Goal: Task Accomplishment & Management: Use online tool/utility

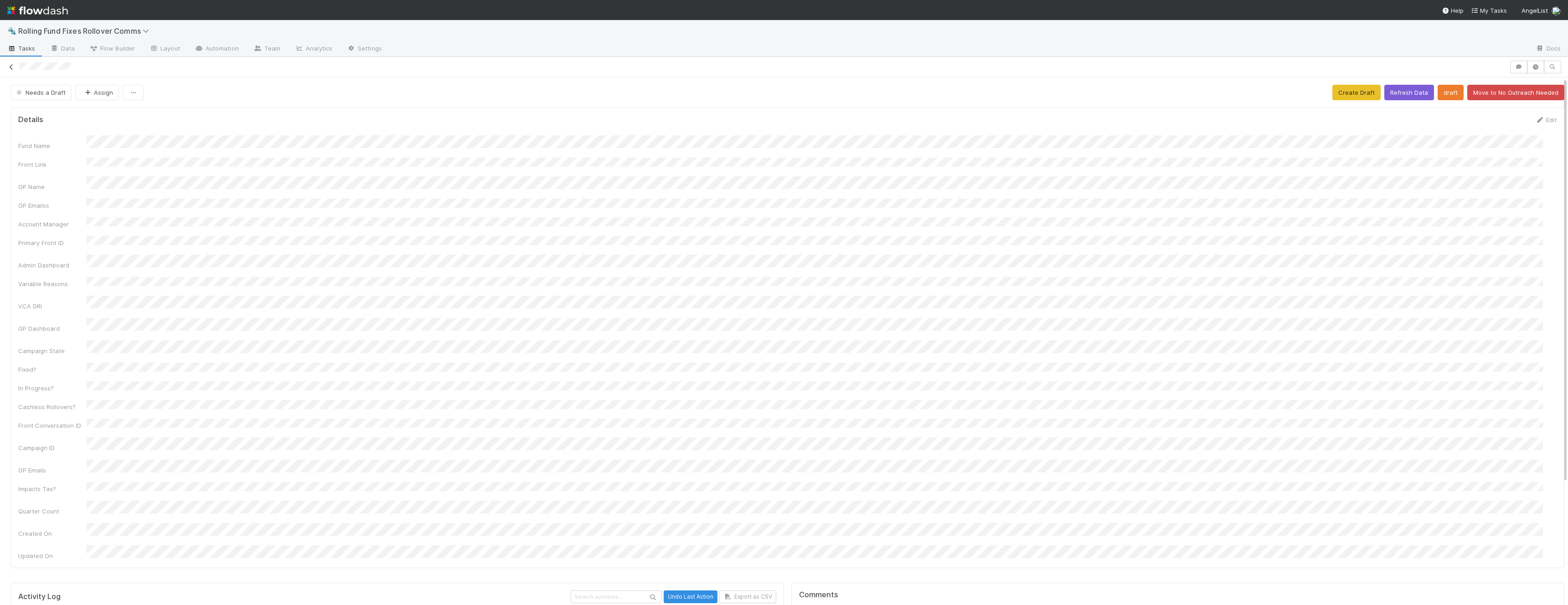
click at [11, 69] on icon at bounding box center [11, 67] width 9 height 6
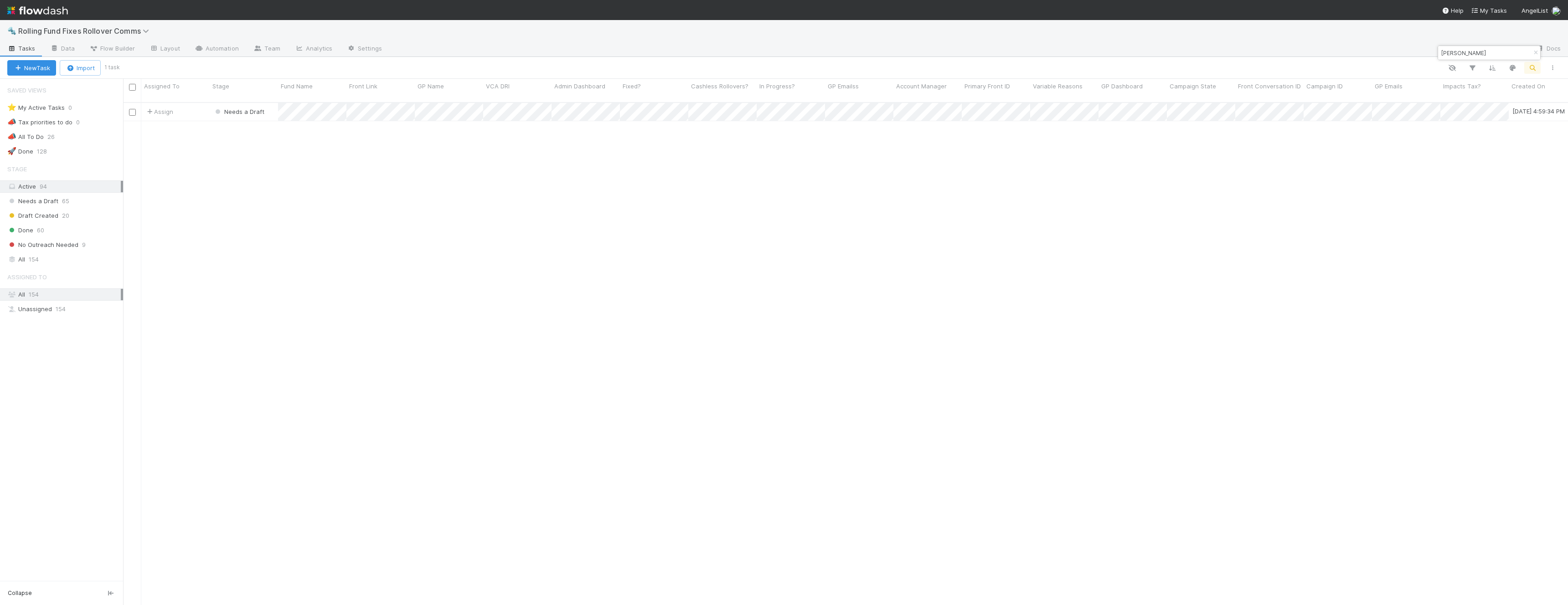
scroll to position [503, 1438]
click at [1486, 53] on input "[PERSON_NAME]" at bounding box center [1485, 53] width 91 height 11
type input "Tiny"
click at [204, 105] on div "Assign" at bounding box center [175, 112] width 69 height 18
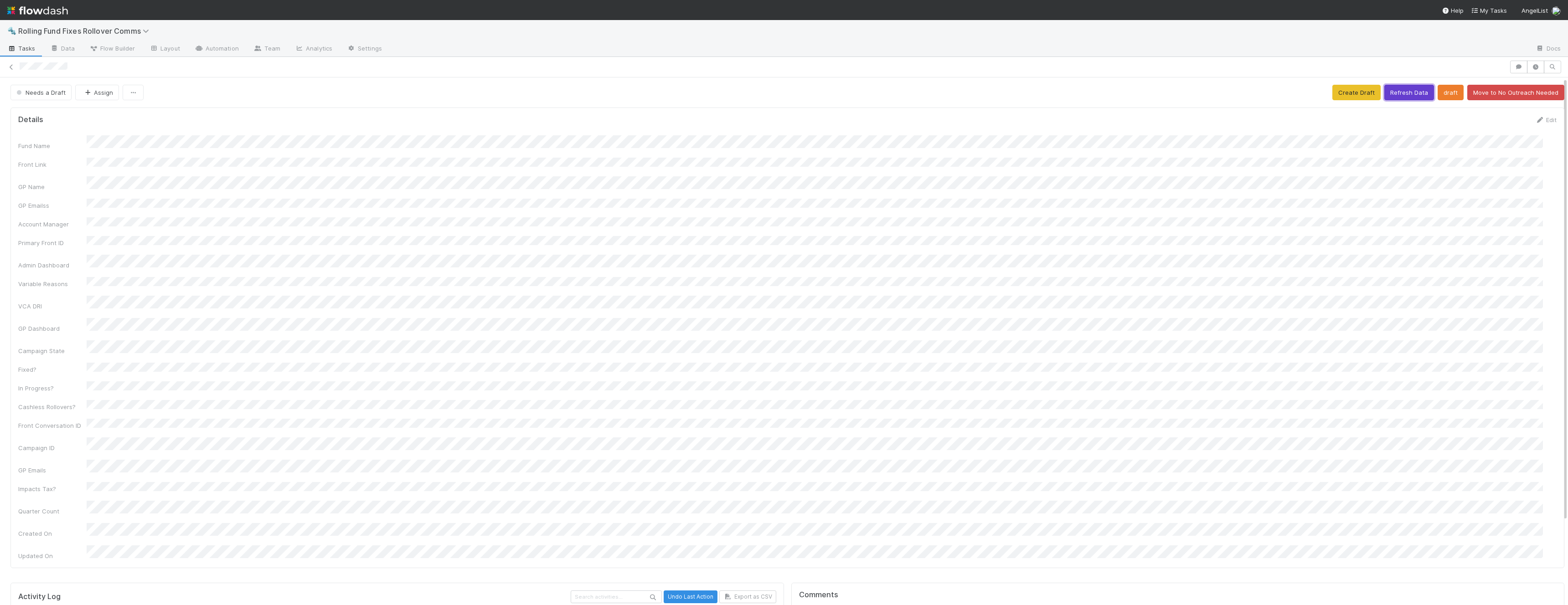
click at [1410, 93] on button "Refresh Data" at bounding box center [1409, 92] width 50 height 15
